Goal: Download file/media

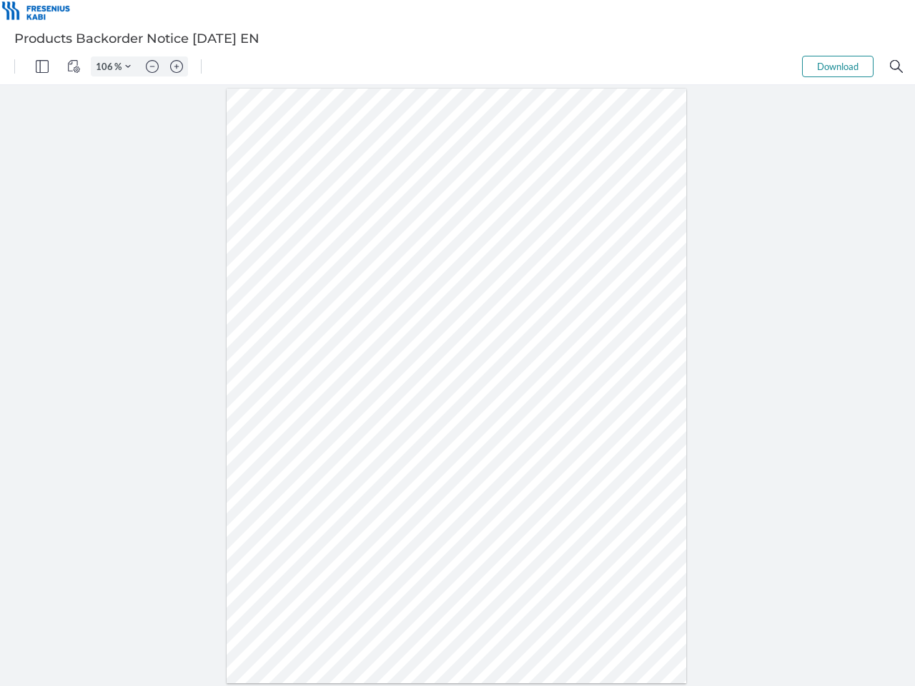
click at [42, 66] on img "Panel" at bounding box center [42, 66] width 13 height 13
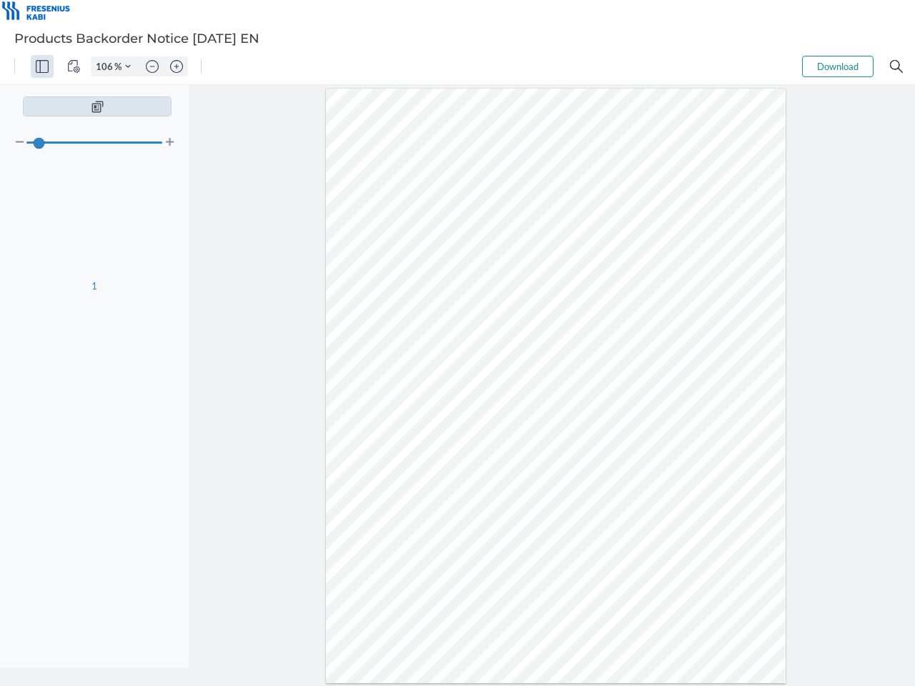
click at [74, 66] on img "View Controls" at bounding box center [73, 66] width 13 height 13
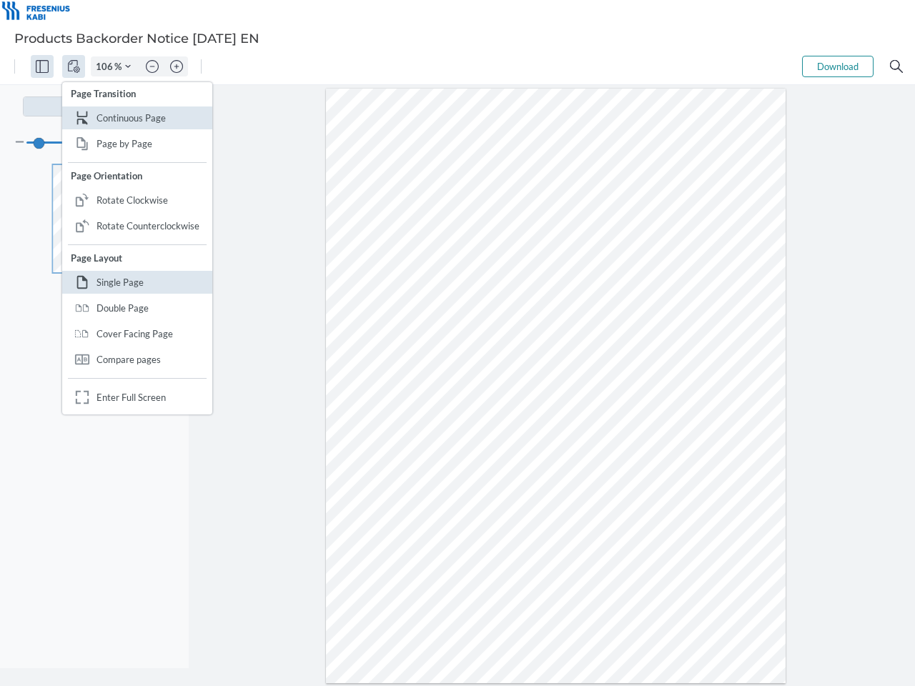
click at [106, 66] on input "106" at bounding box center [102, 66] width 23 height 13
click at [128, 66] on img "Zoom Controls" at bounding box center [128, 67] width 6 height 6
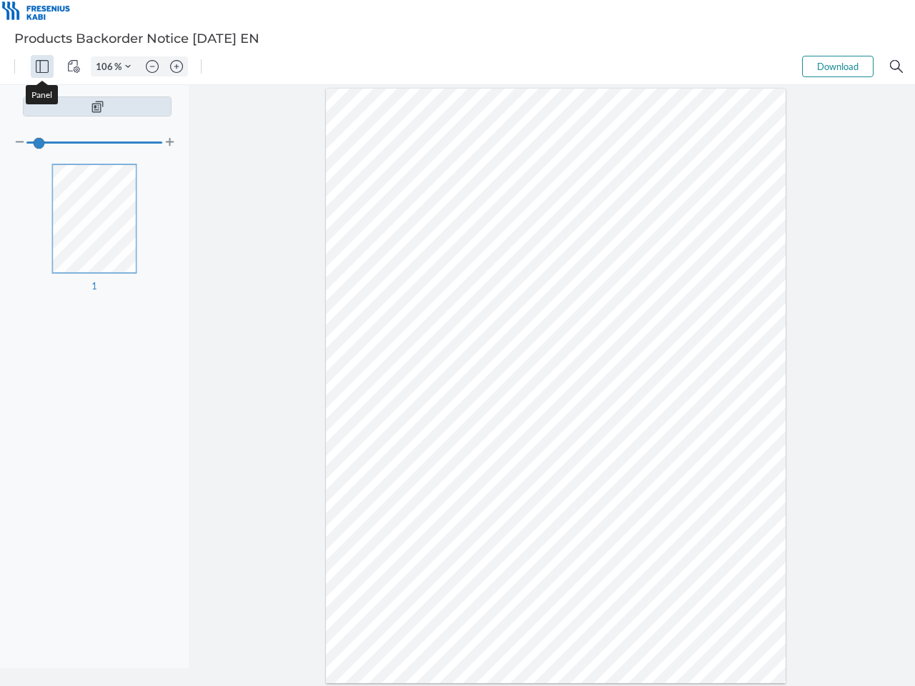
click at [152, 66] on img "Zoom out" at bounding box center [152, 66] width 13 height 13
click at [176, 66] on img "Zoom in" at bounding box center [176, 66] width 13 height 13
type input "106"
click at [837, 66] on button "Download" at bounding box center [837, 66] width 71 height 21
click at [896, 66] on img "Search" at bounding box center [896, 66] width 13 height 13
